Goal: Task Accomplishment & Management: Use online tool/utility

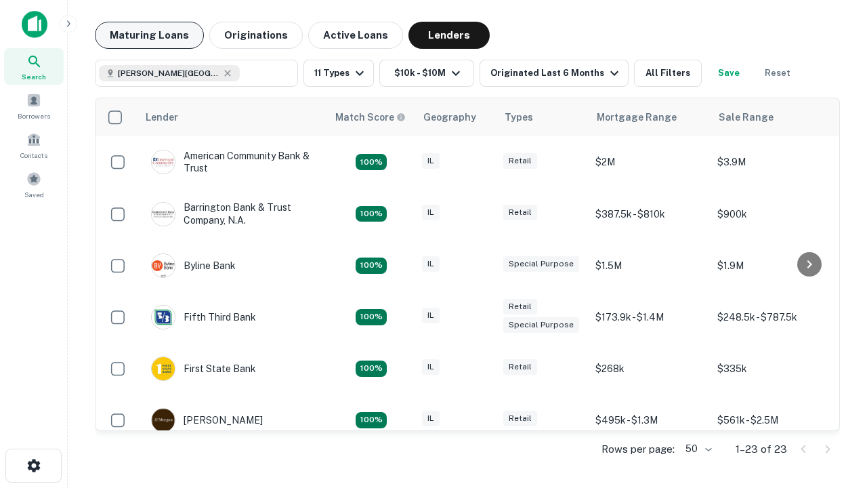
click at [149, 35] on button "Maturing Loans" at bounding box center [149, 35] width 109 height 27
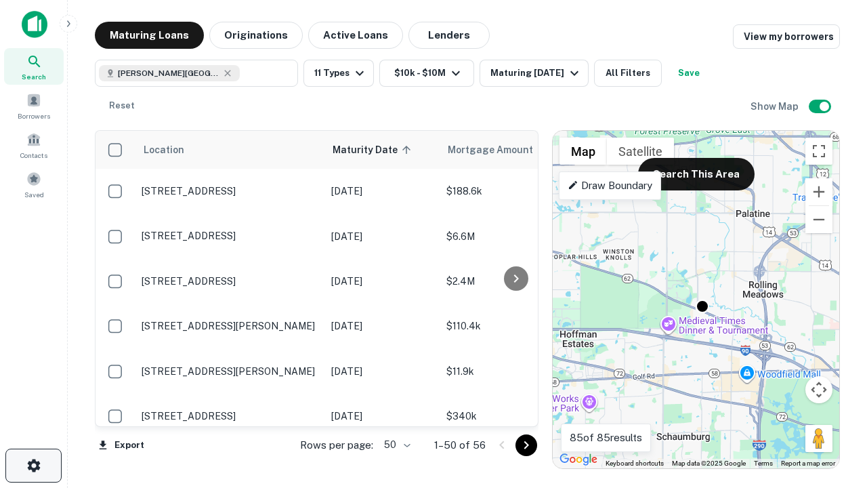
click at [33, 466] on icon "button" at bounding box center [34, 465] width 16 height 16
